Goal: Find specific page/section: Find specific page/section

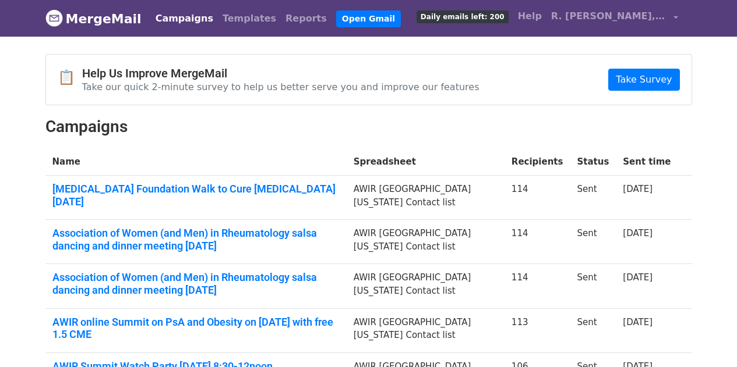
click at [102, 22] on link "MergeMail" at bounding box center [93, 18] width 96 height 24
click at [52, 20] on img at bounding box center [53, 17] width 17 height 17
